Goal: Check status

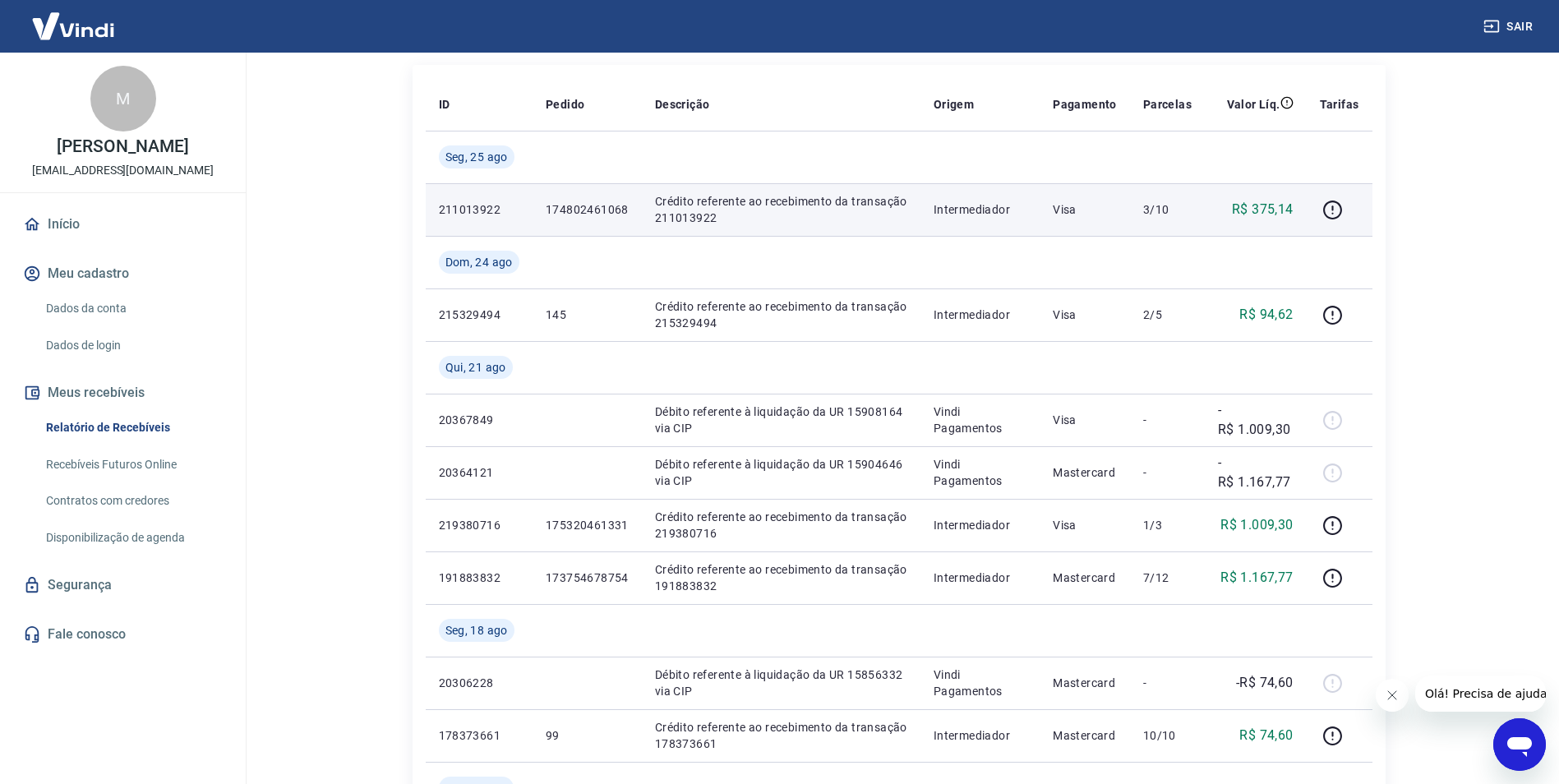
scroll to position [165, 0]
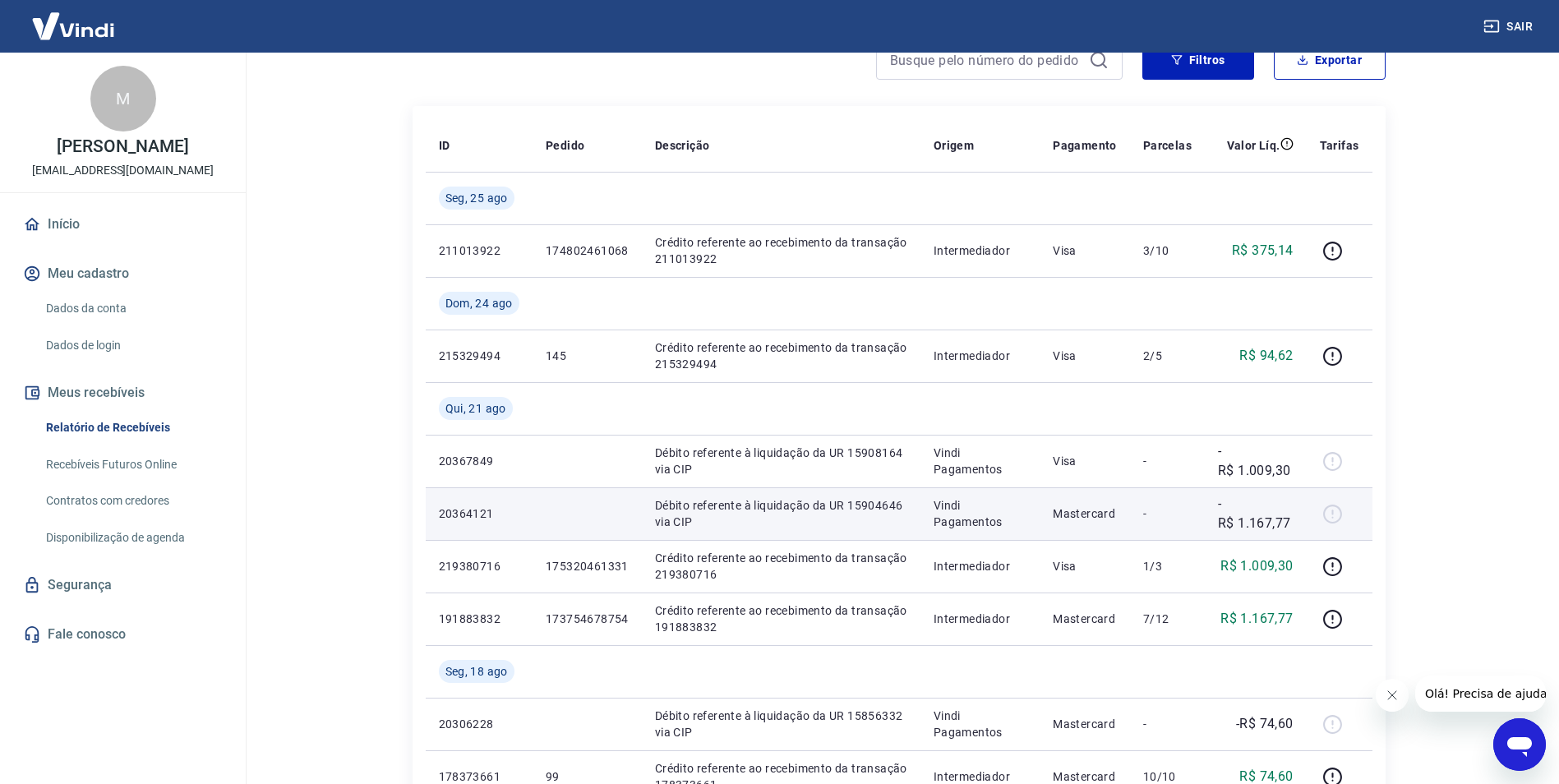
click at [569, 507] on td at bounding box center [587, 513] width 110 height 53
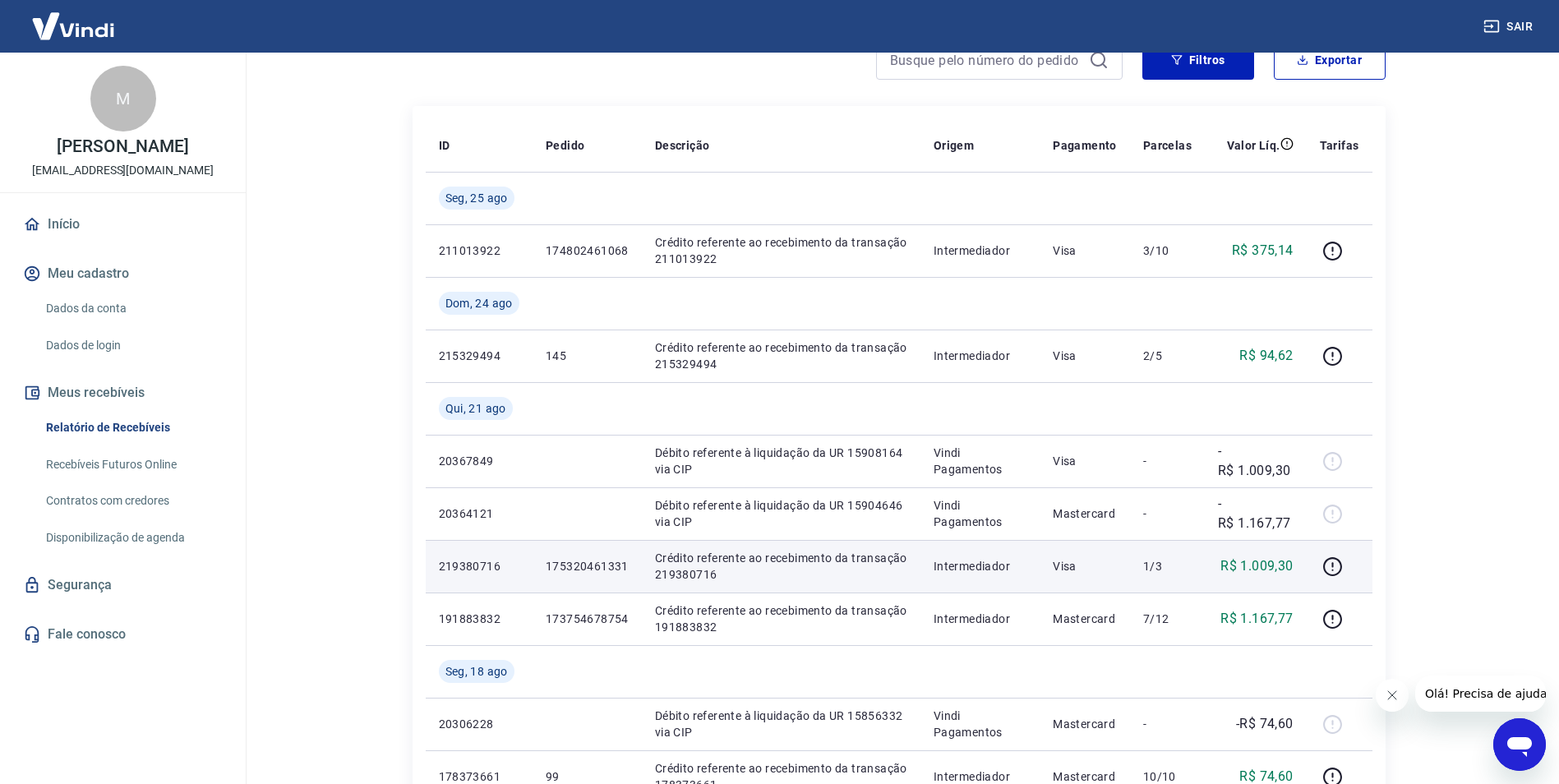
click at [584, 569] on p "175320461331" at bounding box center [587, 566] width 83 height 17
click at [583, 569] on p "175320461331" at bounding box center [587, 566] width 83 height 17
copy p "175320461331"
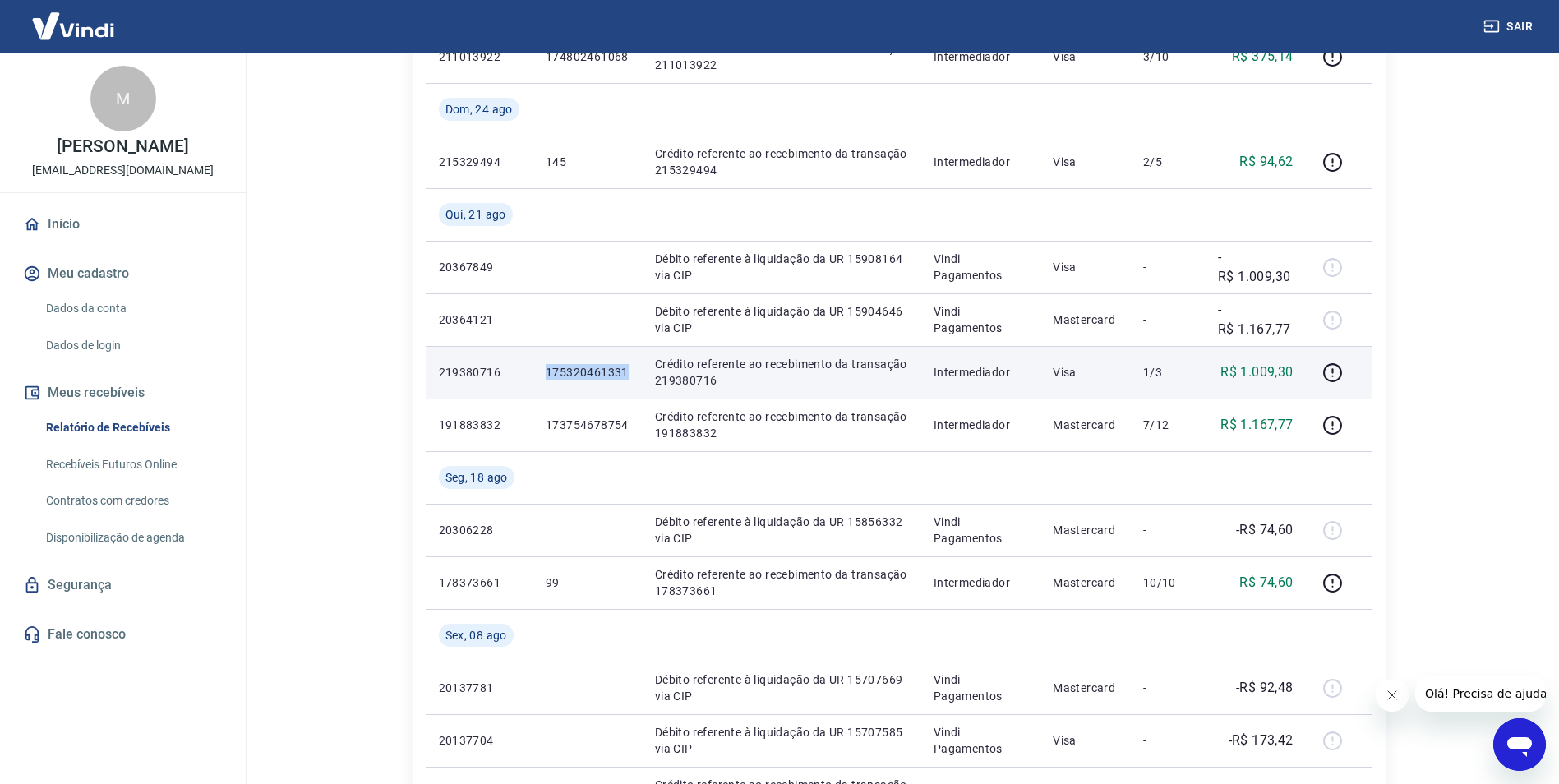
scroll to position [328, 0]
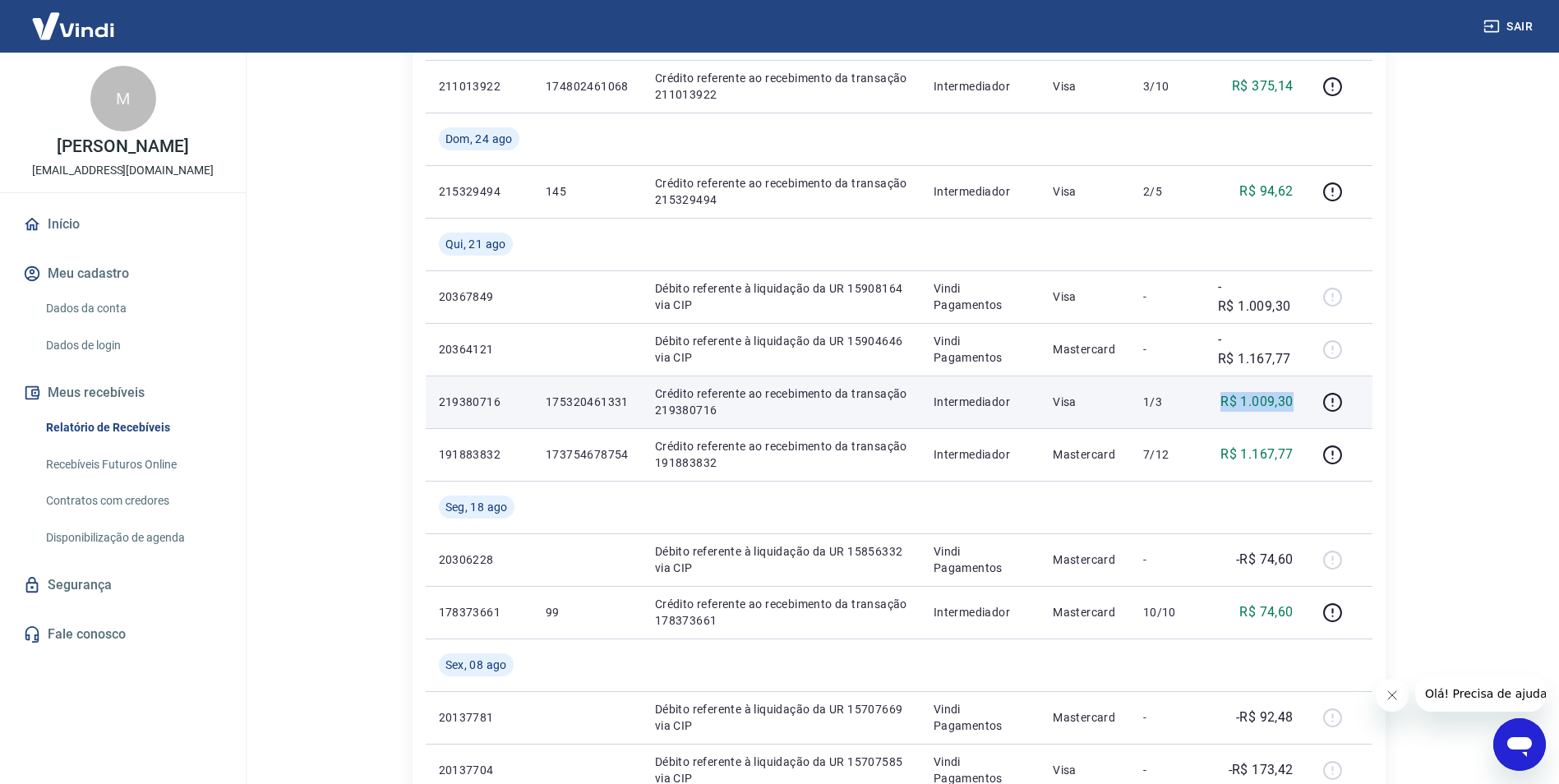
drag, startPoint x: 1215, startPoint y: 406, endPoint x: 1298, endPoint y: 409, distance: 83.1
click at [1298, 409] on td "R$ 1.009,30" at bounding box center [1256, 402] width 102 height 53
